Goal: Task Accomplishment & Management: Complete application form

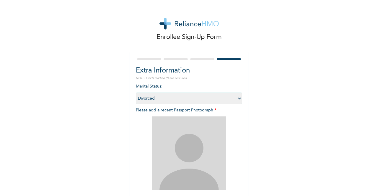
select select "3"
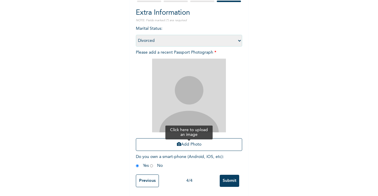
click at [178, 142] on icon "button" at bounding box center [179, 144] width 4 height 4
click at [190, 139] on button "Add Photo" at bounding box center [189, 145] width 106 height 13
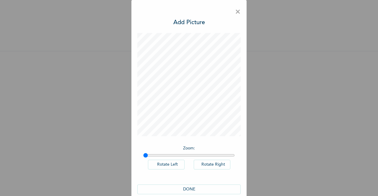
click at [144, 158] on div "Zoom : Rotate Left Rotate Right" at bounding box center [188, 161] width 103 height 36
drag, startPoint x: 143, startPoint y: 154, endPoint x: 191, endPoint y: 145, distance: 49.0
click at [191, 153] on input "range" at bounding box center [189, 155] width 92 height 5
drag, startPoint x: 192, startPoint y: 156, endPoint x: 258, endPoint y: 129, distance: 71.1
type input "2"
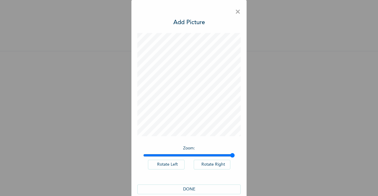
click at [235, 153] on input "range" at bounding box center [189, 155] width 92 height 5
click at [188, 190] on button "DONE" at bounding box center [188, 190] width 103 height 10
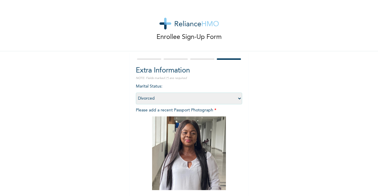
click at [237, 100] on select "Select marital status [DEMOGRAPHIC_DATA] Married [DEMOGRAPHIC_DATA] Widow/[DEMO…" at bounding box center [189, 99] width 106 height 12
select select "1"
click at [136, 93] on select "Select marital status [DEMOGRAPHIC_DATA] Married [DEMOGRAPHIC_DATA] Widow/[DEMO…" at bounding box center [189, 99] width 106 height 12
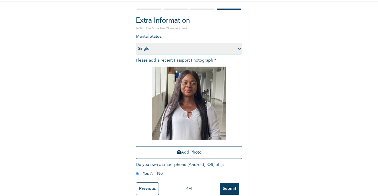
scroll to position [63, 0]
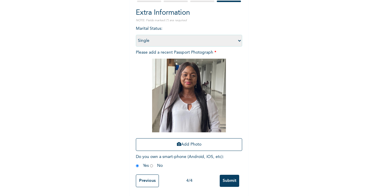
click at [227, 175] on input "Submit" at bounding box center [229, 181] width 19 height 12
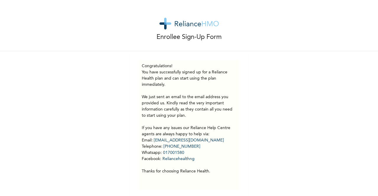
scroll to position [7, 0]
